Goal: Task Accomplishment & Management: Complete application form

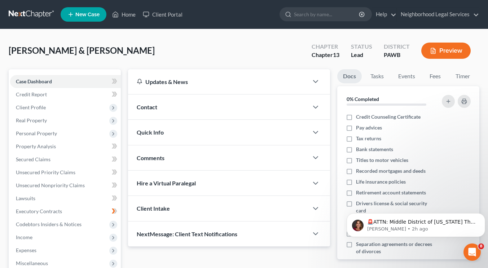
scroll to position [6, 0]
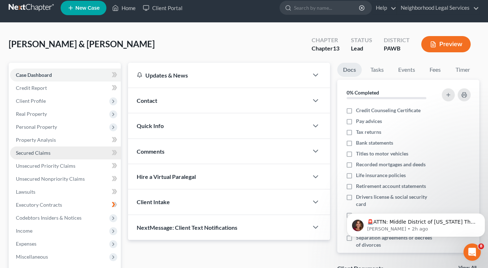
click at [56, 146] on link "Secured Claims" at bounding box center [65, 152] width 111 height 13
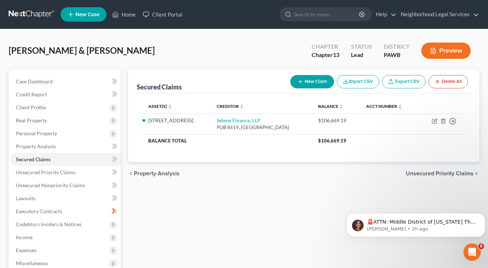
scroll to position [11, 0]
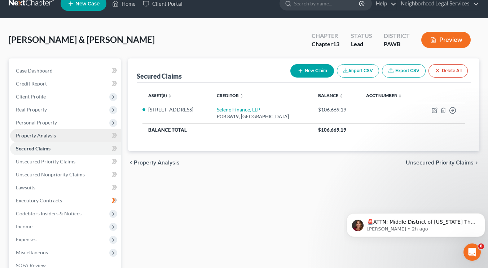
click at [60, 130] on link "Property Analysis" at bounding box center [65, 135] width 111 height 13
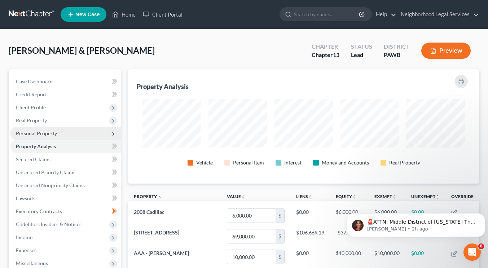
click at [55, 135] on span "Personal Property" at bounding box center [36, 133] width 41 height 6
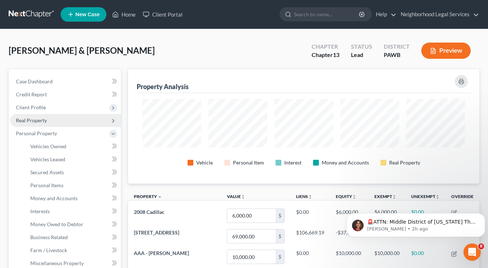
click at [44, 121] on span "Real Property" at bounding box center [31, 120] width 31 height 6
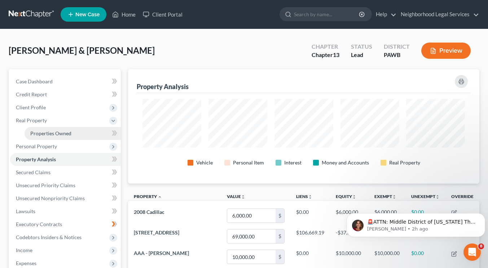
click at [48, 133] on span "Properties Owned" at bounding box center [50, 133] width 41 height 6
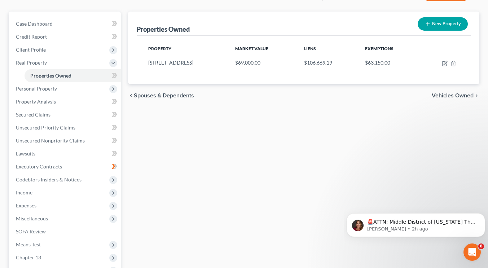
scroll to position [58, 0]
click at [113, 166] on icon at bounding box center [113, 165] width 3 height 5
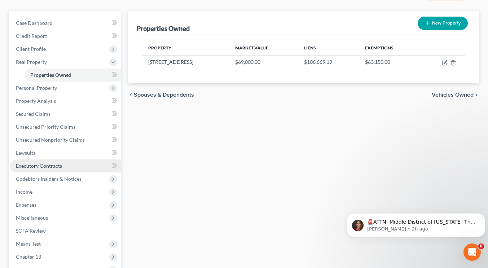
click at [83, 166] on link "Executory Contracts" at bounding box center [65, 165] width 111 height 13
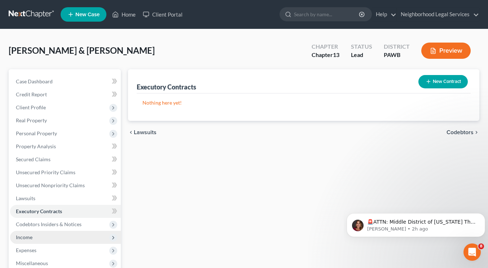
scroll to position [8, 0]
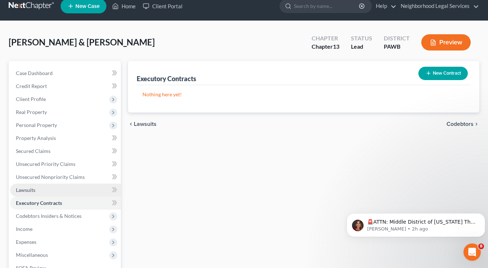
click at [65, 186] on link "Lawsuits" at bounding box center [65, 189] width 111 height 13
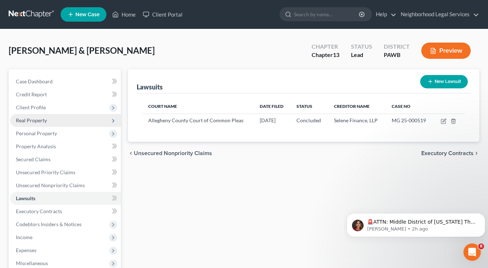
click at [45, 121] on span "Real Property" at bounding box center [31, 120] width 31 height 6
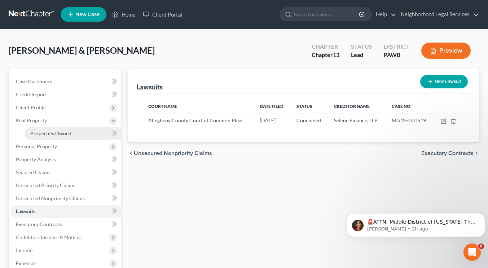
click at [50, 135] on span "Properties Owned" at bounding box center [50, 133] width 41 height 6
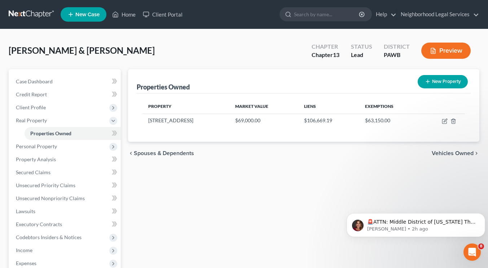
click at [256, 186] on div "Properties Owned New Property Property Market Value Liens Exemptions [STREET_AD…" at bounding box center [303, 225] width 358 height 312
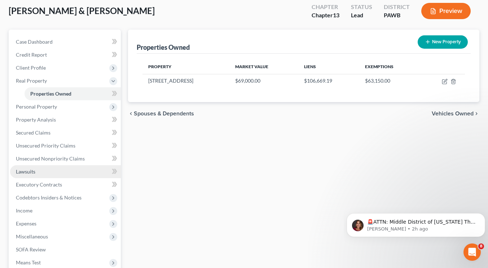
scroll to position [40, 0]
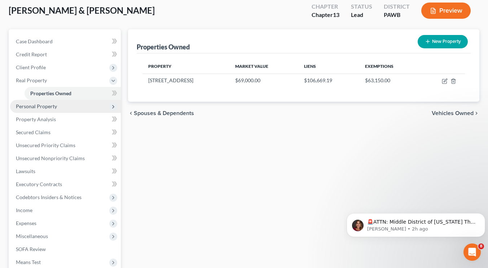
click at [54, 105] on span "Personal Property" at bounding box center [36, 106] width 41 height 6
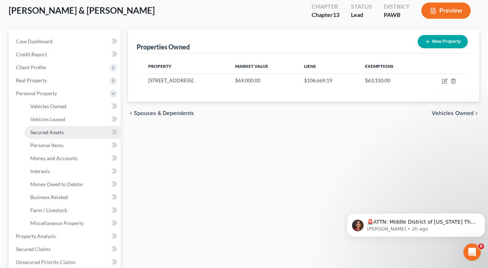
click at [56, 130] on span "Secured Assets" at bounding box center [47, 132] width 34 height 6
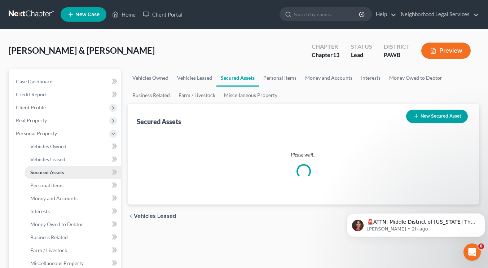
scroll to position [61, 0]
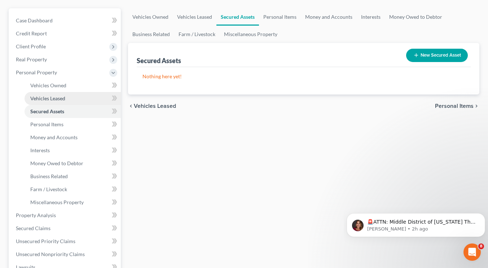
click at [53, 94] on link "Vehicles Leased" at bounding box center [73, 98] width 96 height 13
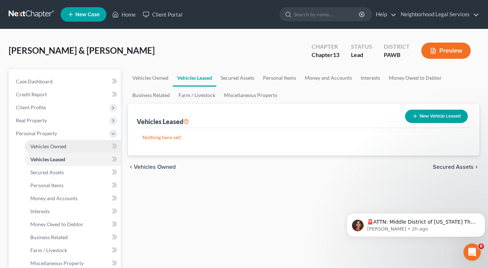
click at [51, 143] on span "Vehicles Owned" at bounding box center [48, 146] width 36 height 6
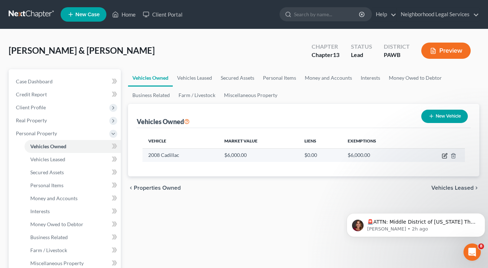
click at [445, 157] on icon "button" at bounding box center [444, 156] width 6 height 6
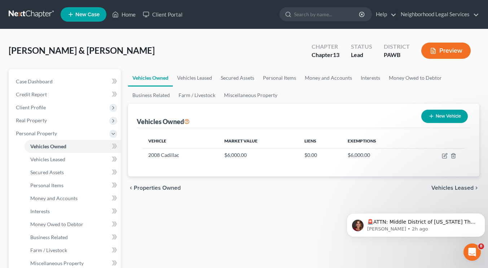
select select "0"
select select "18"
select select "3"
select select "2"
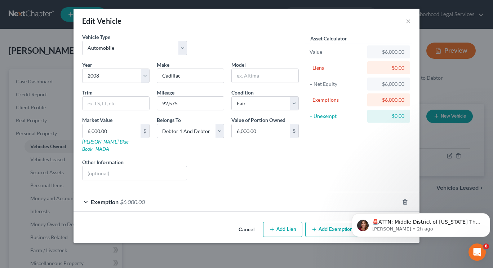
checkbox input "true"
click at [199, 192] on div "Exemption $6,000.00" at bounding box center [237, 201] width 326 height 19
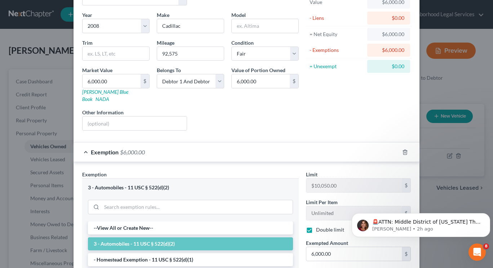
scroll to position [43, 0]
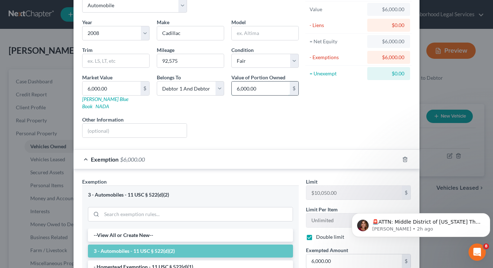
click at [257, 89] on input "6,000.00" at bounding box center [261, 88] width 58 height 14
click at [243, 137] on form "Vehicle Type Select Automobile Truck Trailer Watercraft Aircraft Motor Home Atv…" at bounding box center [246, 173] width 329 height 365
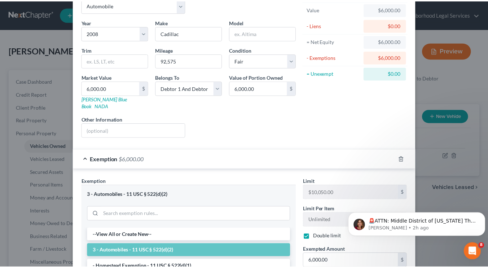
scroll to position [0, 0]
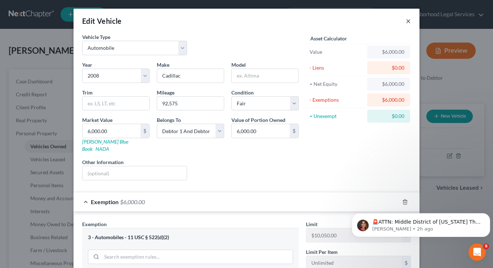
click at [406, 21] on button "×" at bounding box center [408, 21] width 5 height 9
